Goal: Find specific page/section: Find specific page/section

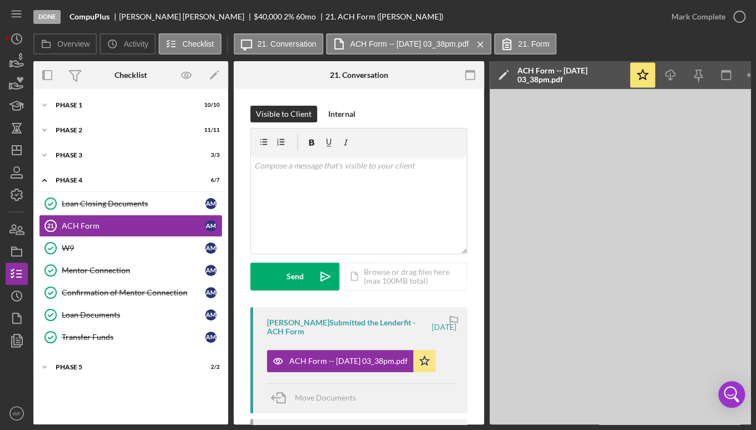
scroll to position [0, 44]
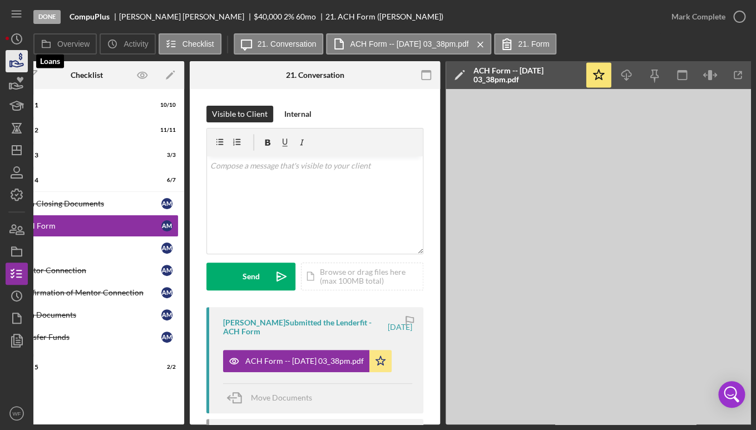
click at [23, 61] on icon "button" at bounding box center [17, 61] width 28 height 28
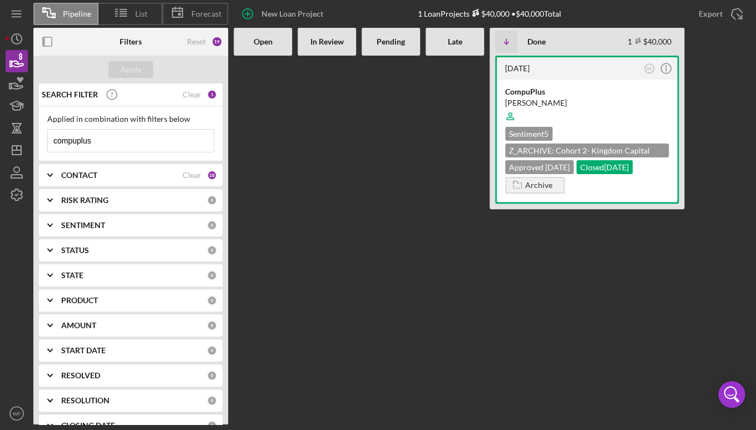
drag, startPoint x: 104, startPoint y: 145, endPoint x: -31, endPoint y: 126, distance: 136.5
click at [48, 130] on input "compuplus" at bounding box center [131, 141] width 166 height 22
type input "the pits"
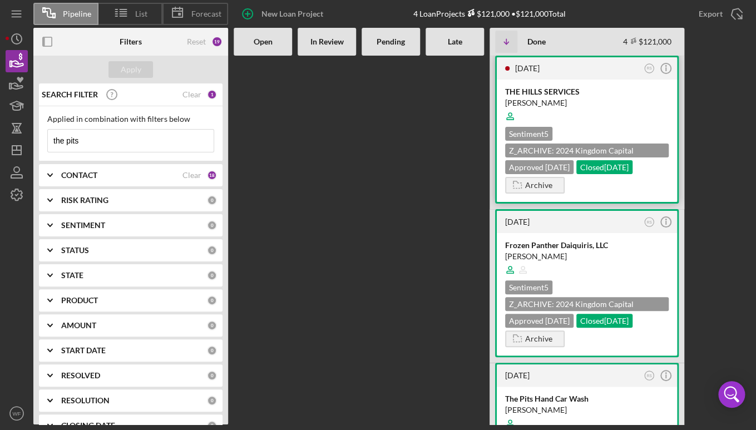
scroll to position [104, 0]
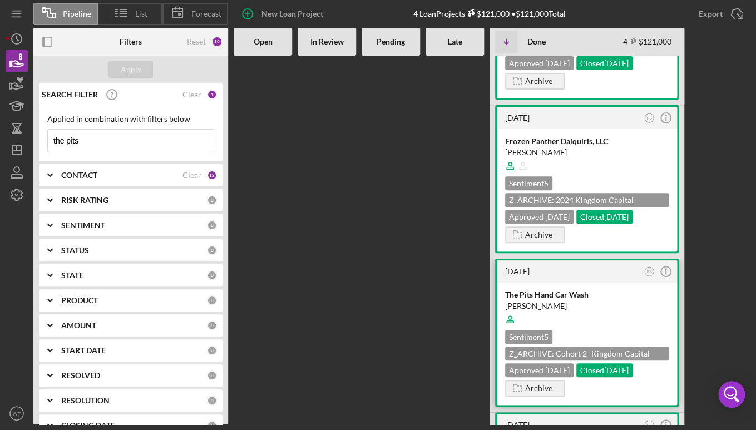
click at [594, 334] on div "Sentiment 5 Z_ARCHIVE: Cohort 2- Kingdom Capital Network: Spanish $50,000 Appro…" at bounding box center [587, 353] width 164 height 47
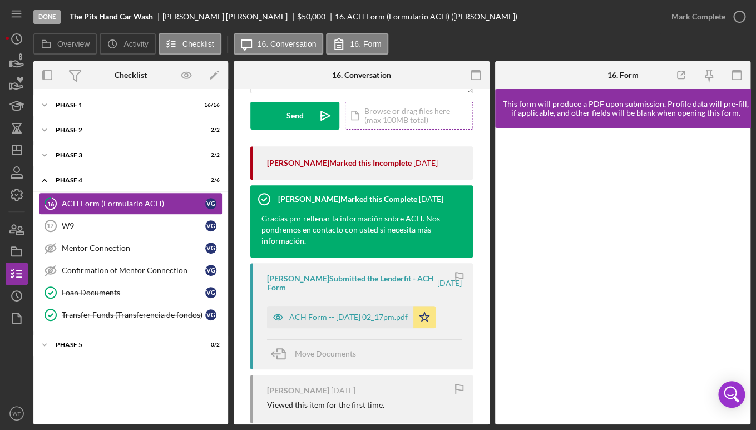
scroll to position [218, 0]
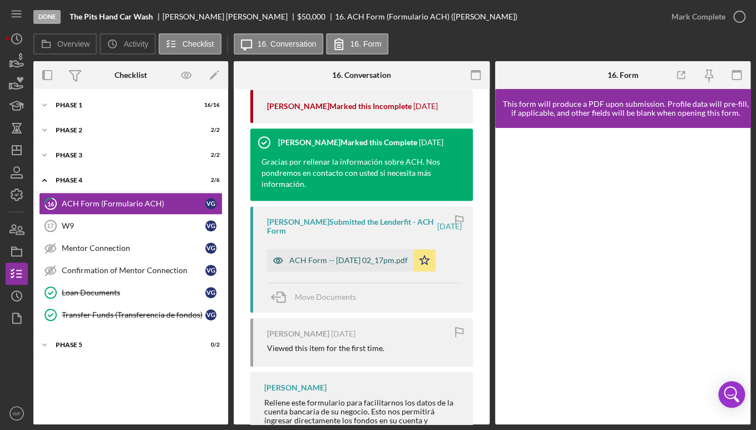
click at [304, 257] on div "ACH Form -- [DATE] 02_17pm.pdf" at bounding box center [348, 260] width 118 height 9
